Goal: Task Accomplishment & Management: Manage account settings

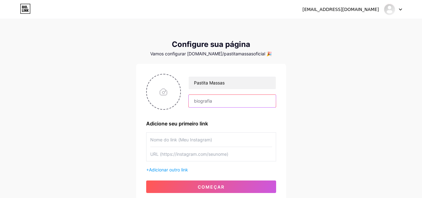
click at [245, 103] on input "text" at bounding box center [231, 101] width 87 height 12
paste input "| Massas artesanais de alto padrão | Ingredientes frescos, qualidade incomparáv…"
type input "Massas artesanais de alto padrão, Ingredientes frescos, qualidade incomparável …"
click at [172, 140] on input "text" at bounding box center [211, 139] width 122 height 14
click at [175, 137] on input "text" at bounding box center [211, 139] width 122 height 14
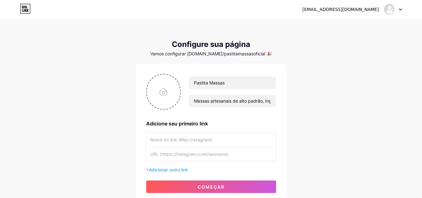
click at [209, 133] on input "text" at bounding box center [211, 139] width 122 height 14
paste input "pastitamassas.oficial"
type input "pastitamassas.oficial"
click at [189, 158] on input "text" at bounding box center [211, 154] width 122 height 14
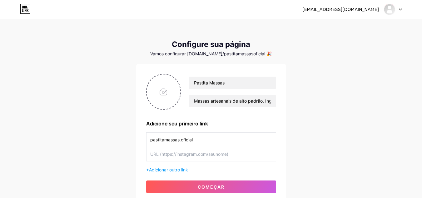
click at [163, 151] on input "text" at bounding box center [211, 154] width 122 height 14
paste input "[URL][DOMAIN_NAME][DOMAIN_NAME]"
type input "[URL][DOMAIN_NAME][DOMAIN_NAME]"
click at [163, 90] on input "file" at bounding box center [164, 91] width 34 height 35
